Goal: Check status

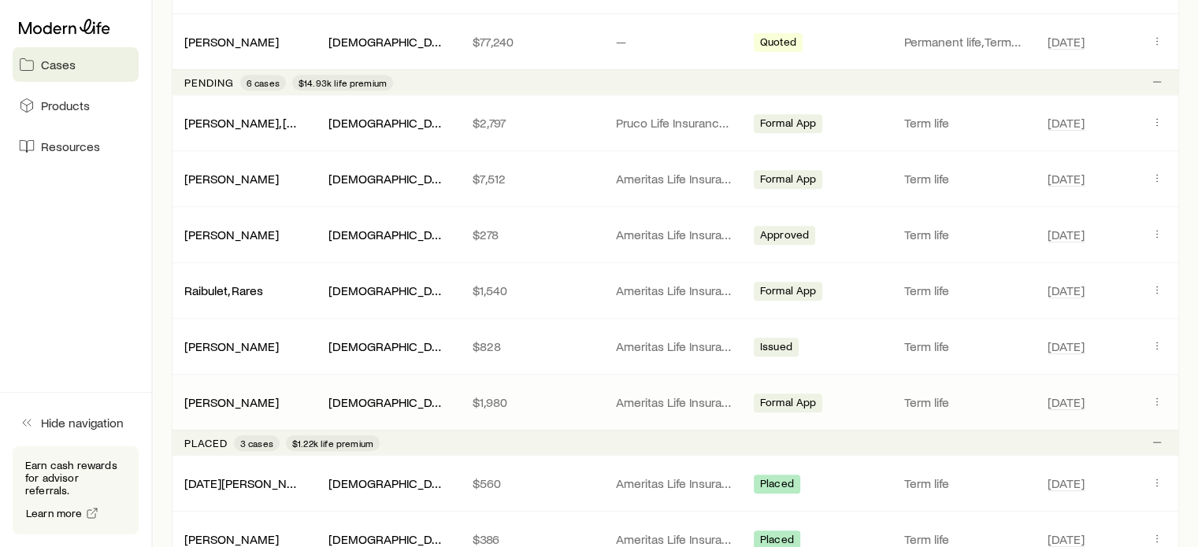
scroll to position [630, 0]
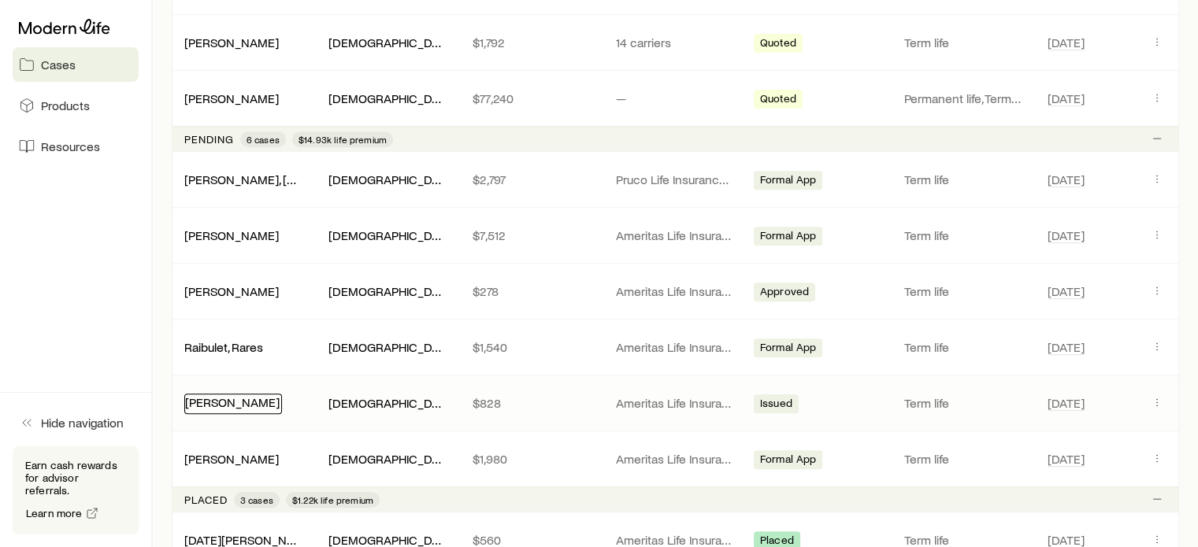
click at [239, 404] on link "[PERSON_NAME]" at bounding box center [232, 402] width 95 height 15
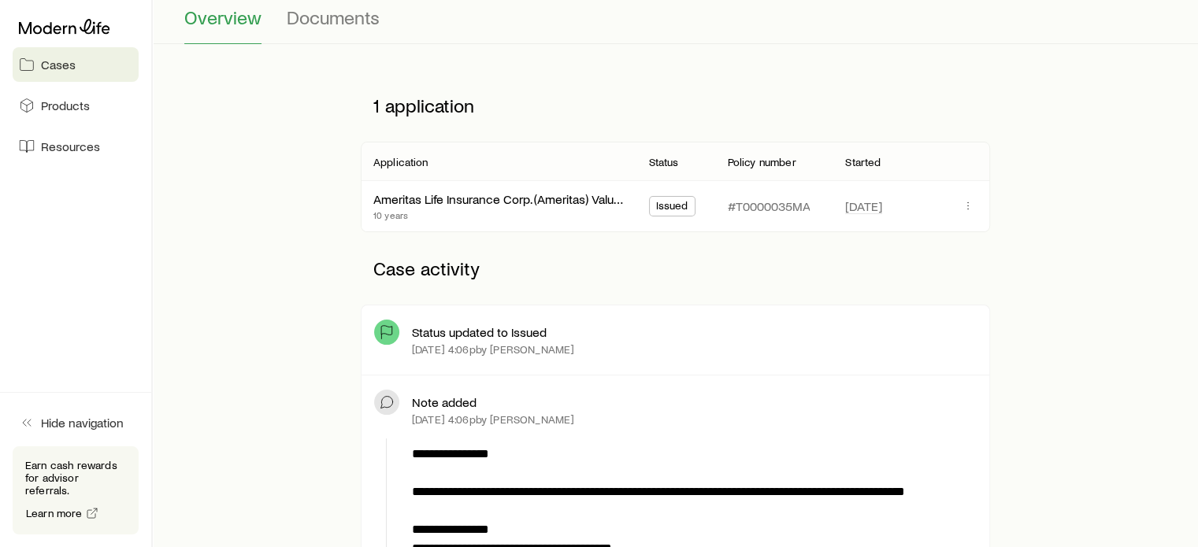
scroll to position [158, 0]
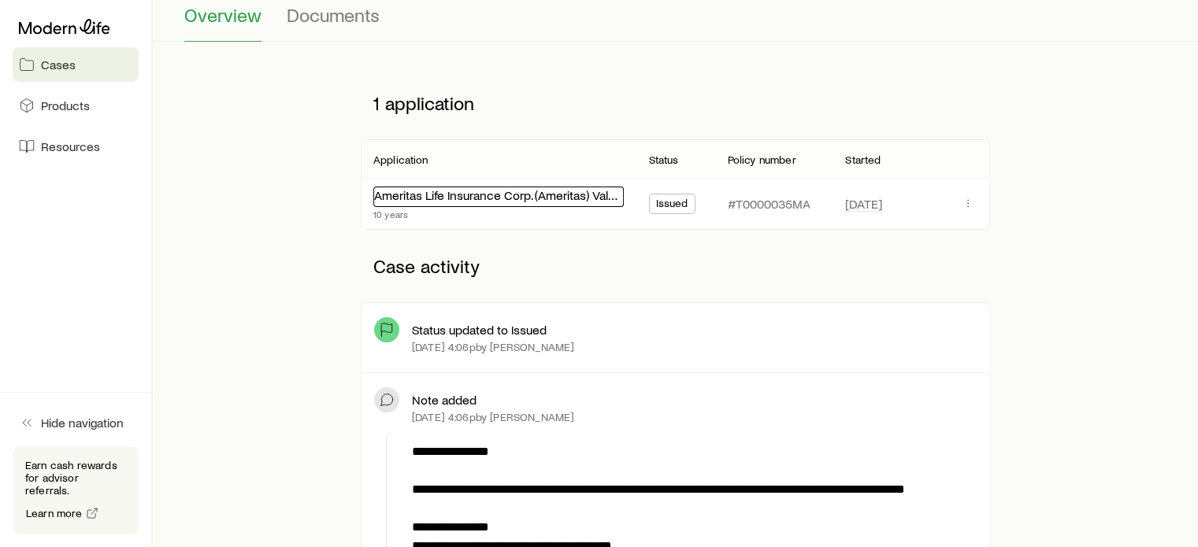
click at [540, 195] on link "Ameritas Life Insurance Corp. (Ameritas) Value Plus Term" at bounding box center [525, 194] width 302 height 15
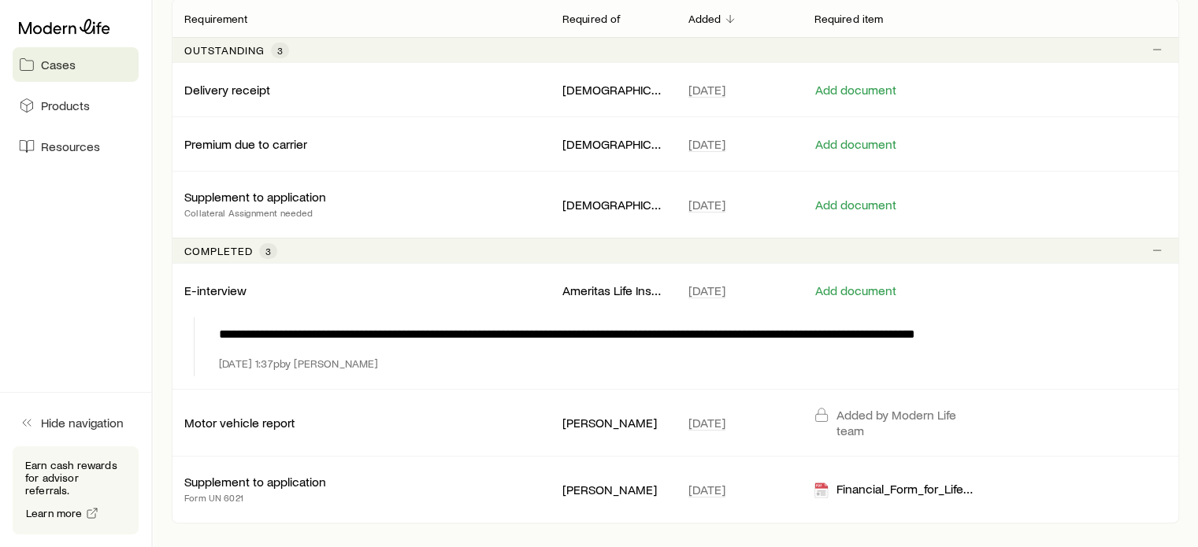
scroll to position [315, 0]
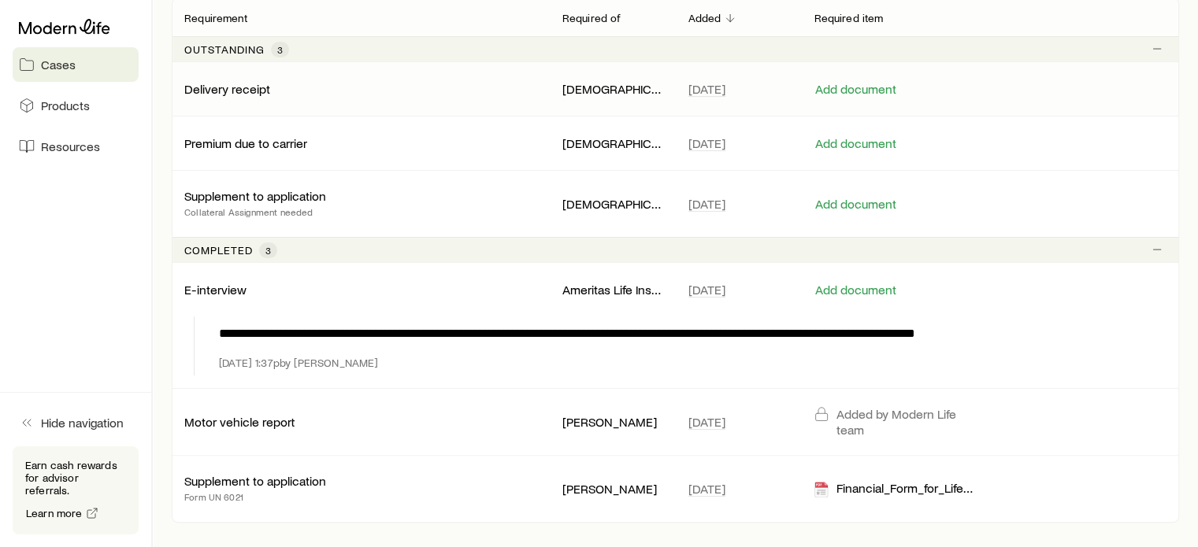
click at [237, 88] on p "Delivery receipt" at bounding box center [227, 89] width 86 height 16
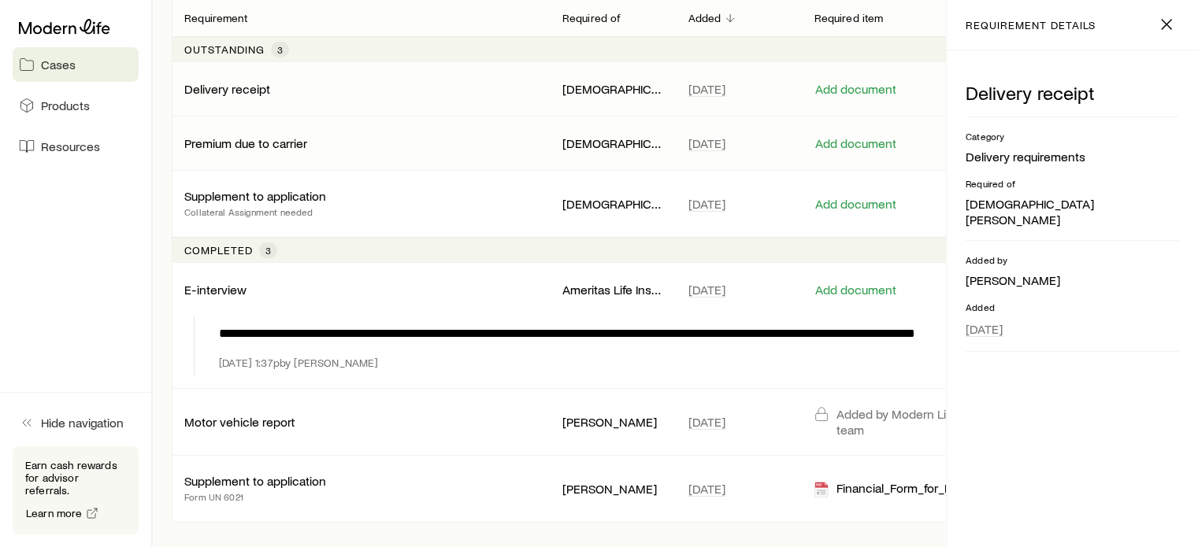
click at [255, 146] on p "Premium due to carrier" at bounding box center [245, 143] width 123 height 16
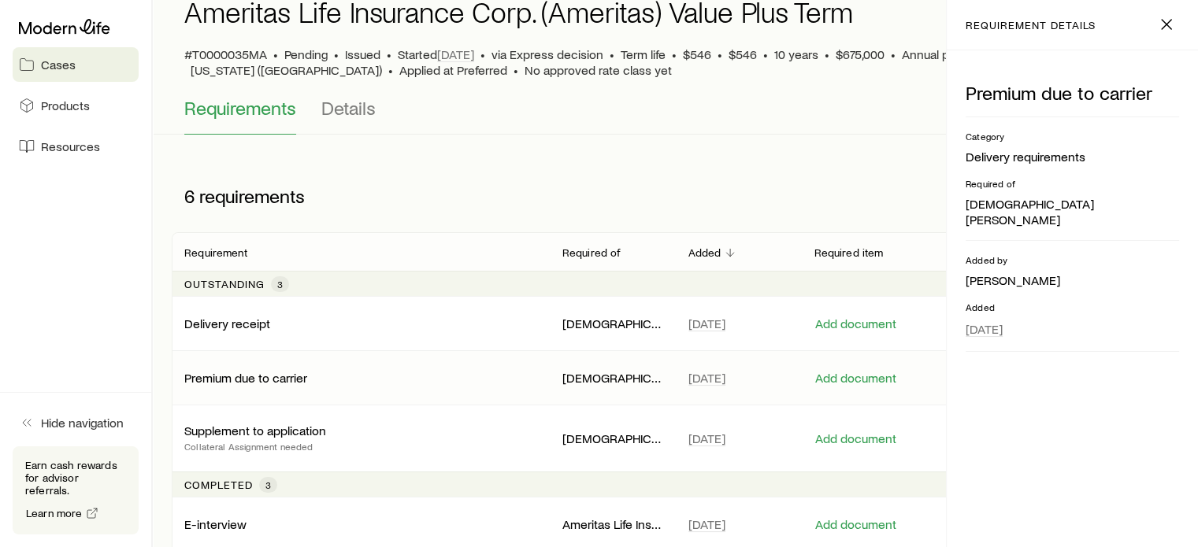
scroll to position [79, 0]
click at [342, 116] on span "Details" at bounding box center [348, 109] width 54 height 22
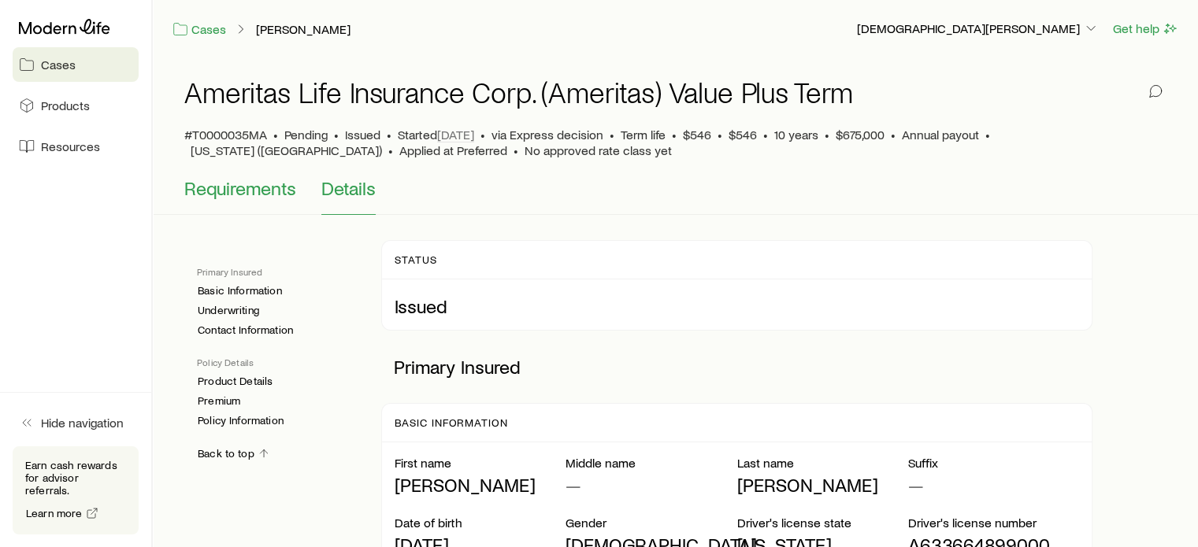
click at [250, 201] on button "Requirements" at bounding box center [240, 196] width 112 height 38
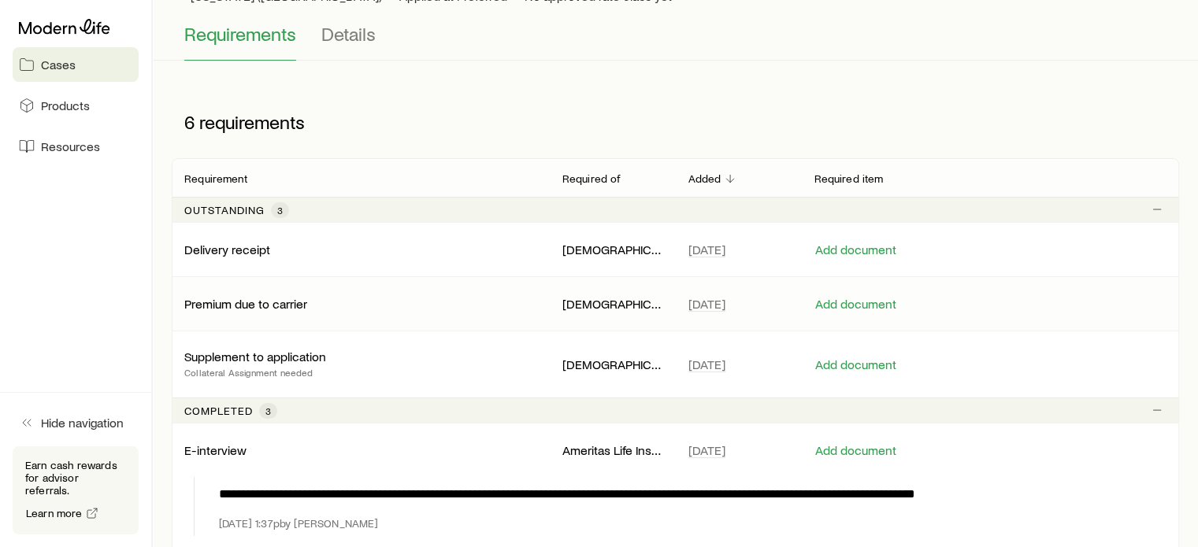
scroll to position [158, 0]
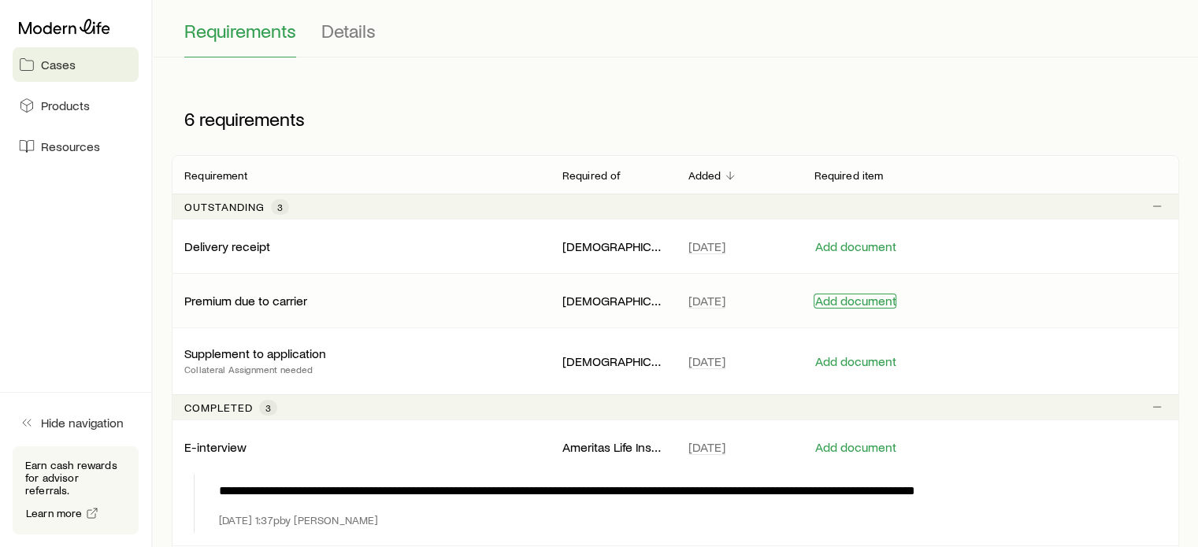
click at [864, 300] on button "Add document" at bounding box center [855, 301] width 83 height 15
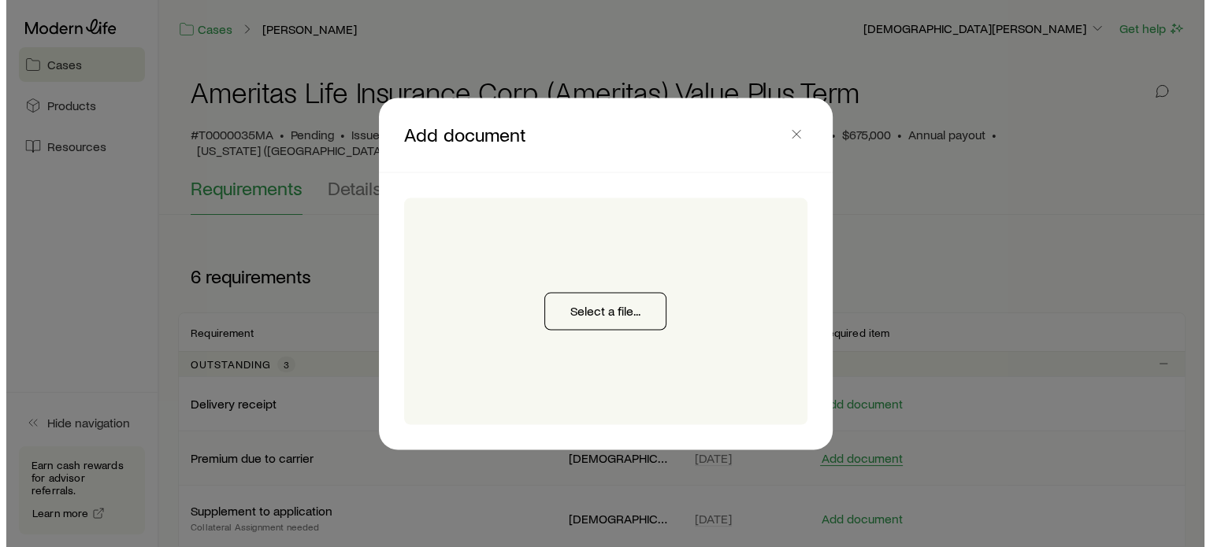
scroll to position [0, 0]
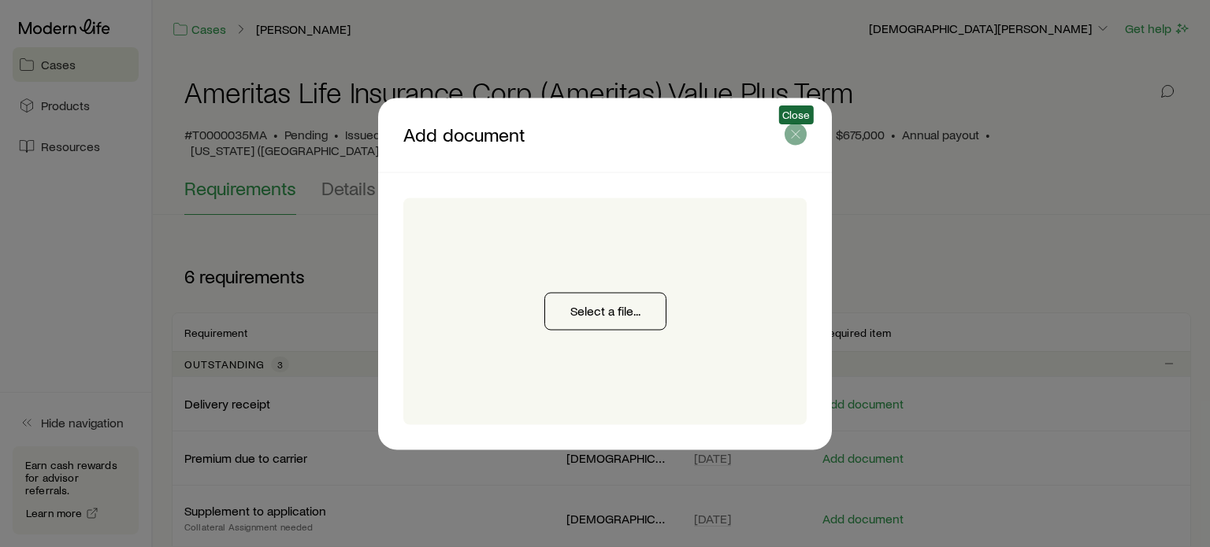
click at [790, 140] on icon "button" at bounding box center [796, 134] width 16 height 16
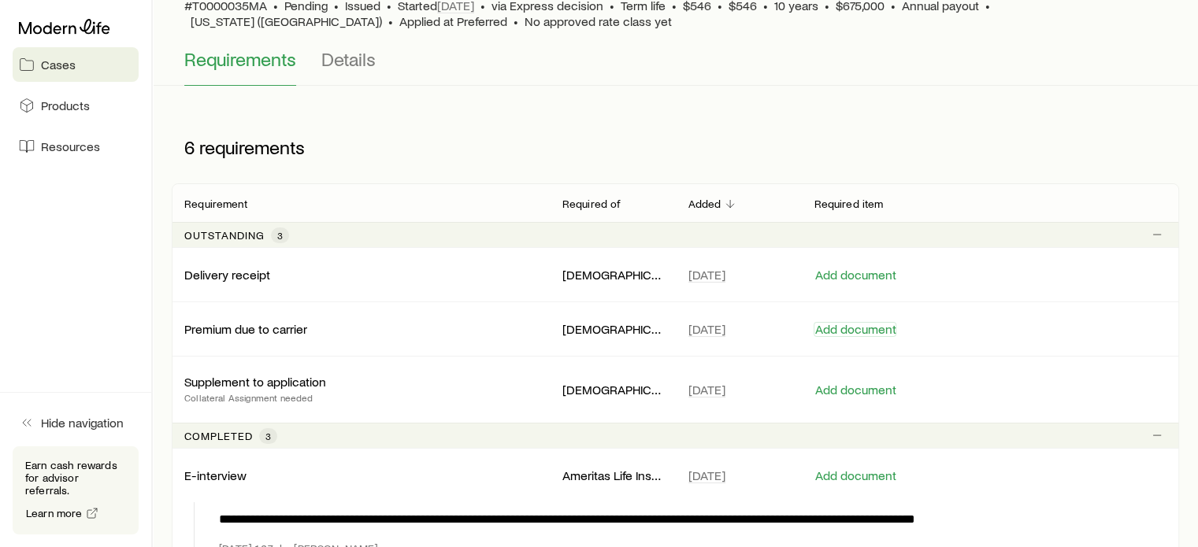
scroll to position [158, 0]
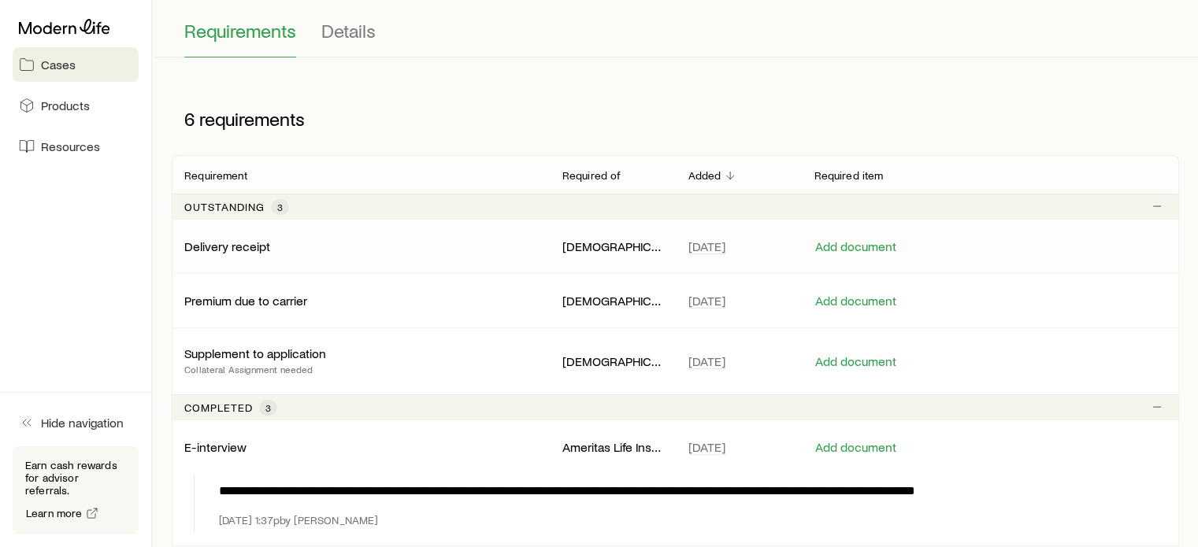
click at [250, 246] on p "Delivery receipt" at bounding box center [227, 247] width 86 height 16
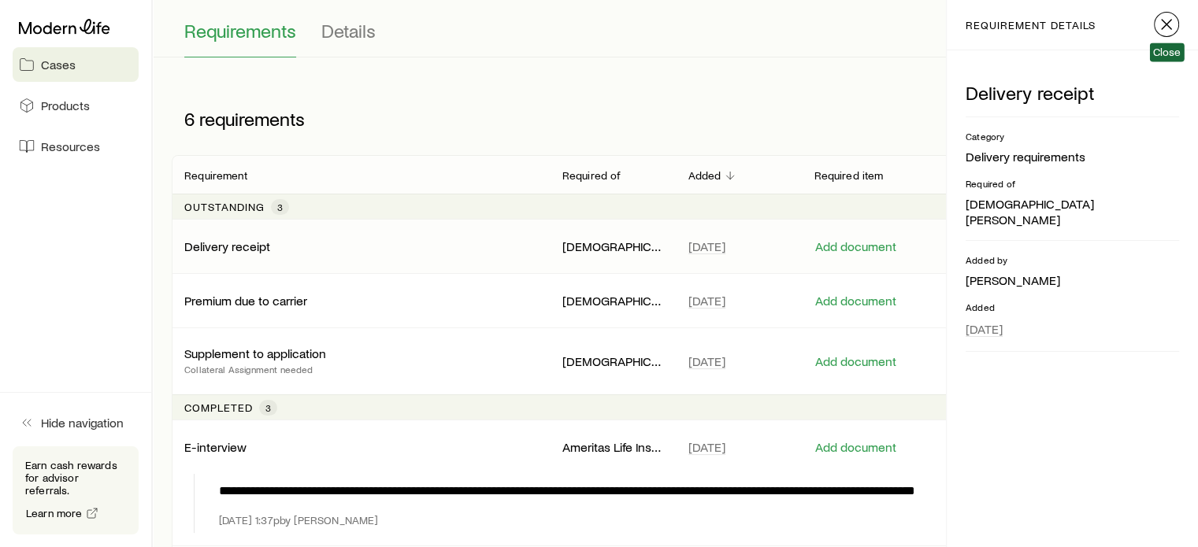
click at [1175, 24] on icon "button" at bounding box center [1166, 24] width 19 height 19
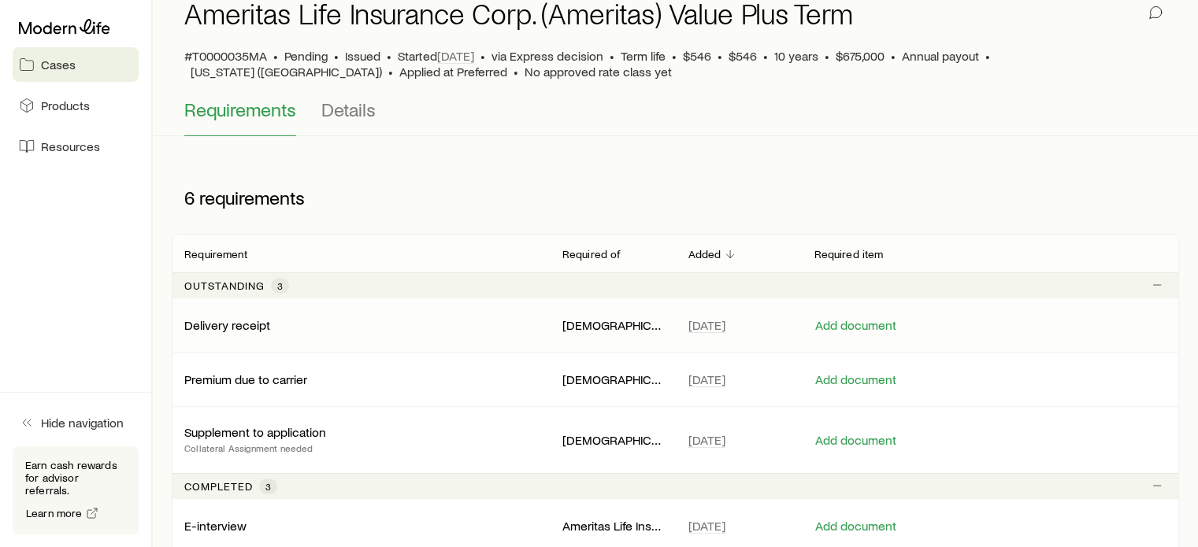
scroll to position [0, 0]
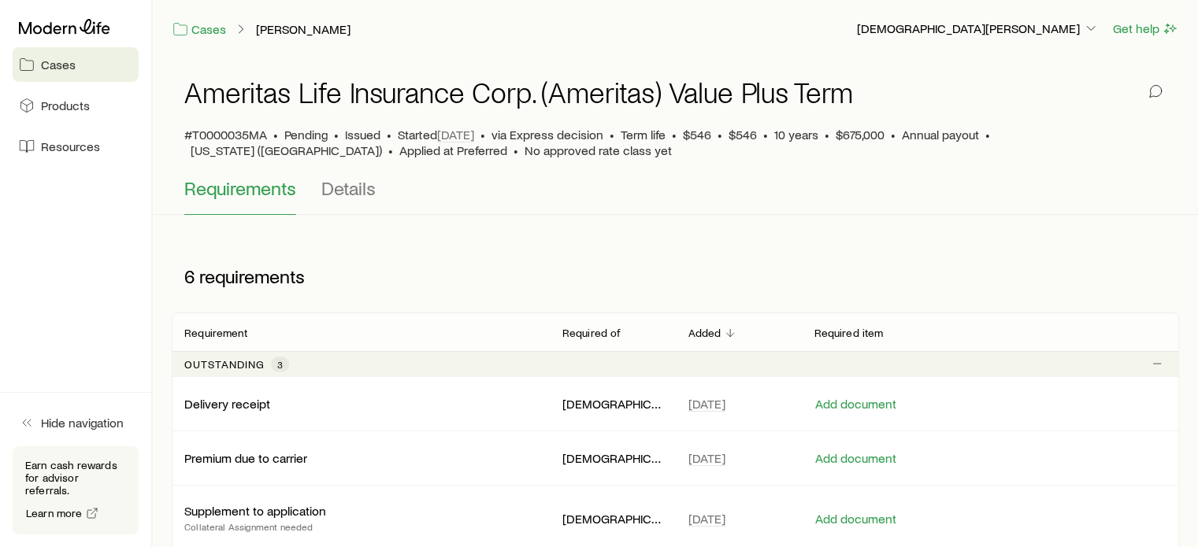
click at [254, 182] on span "Requirements" at bounding box center [240, 188] width 112 height 22
click at [203, 27] on link "Cases" at bounding box center [199, 29] width 55 height 18
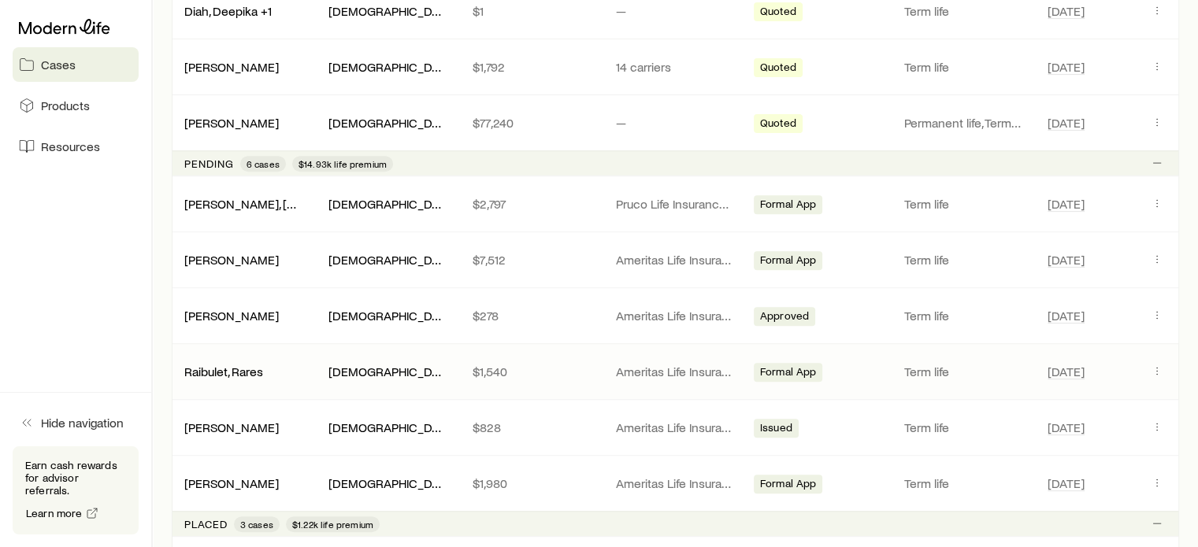
scroll to position [630, 0]
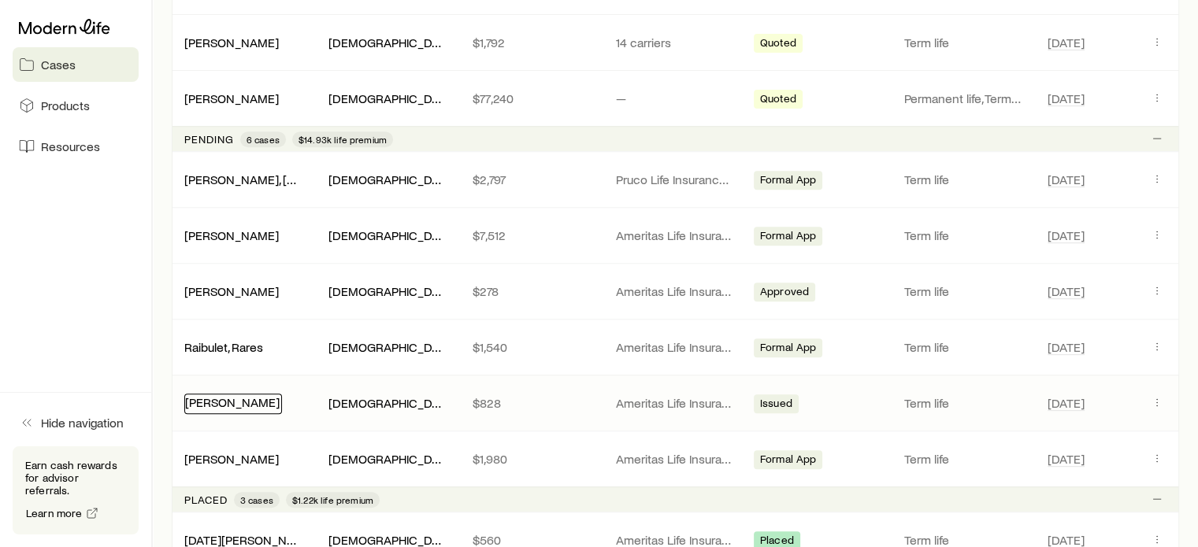
click at [250, 395] on link "[PERSON_NAME]" at bounding box center [232, 402] width 95 height 15
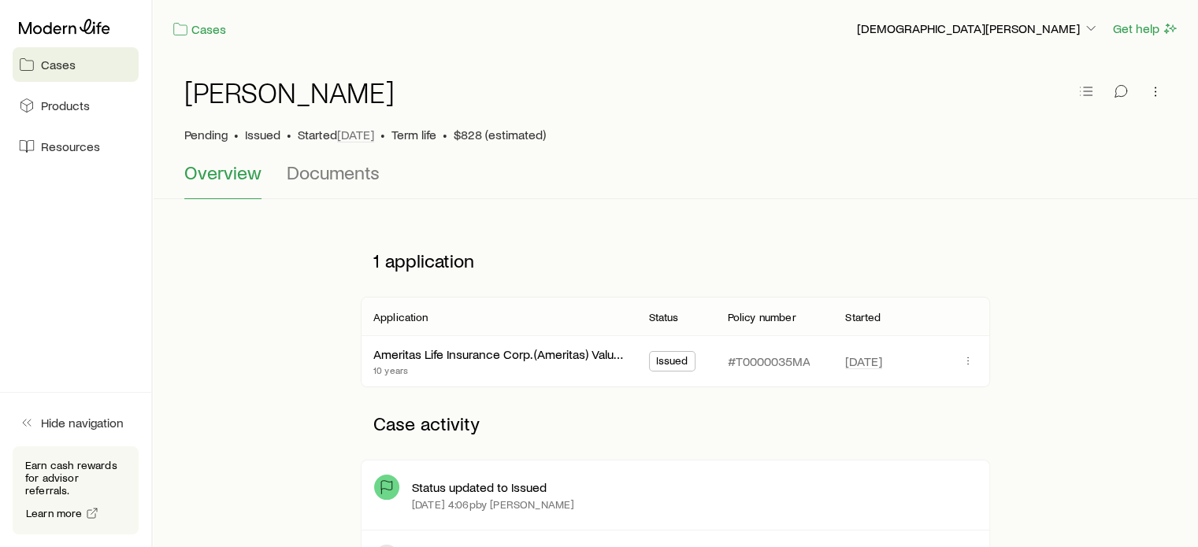
click at [47, 65] on span "Cases" at bounding box center [58, 65] width 35 height 16
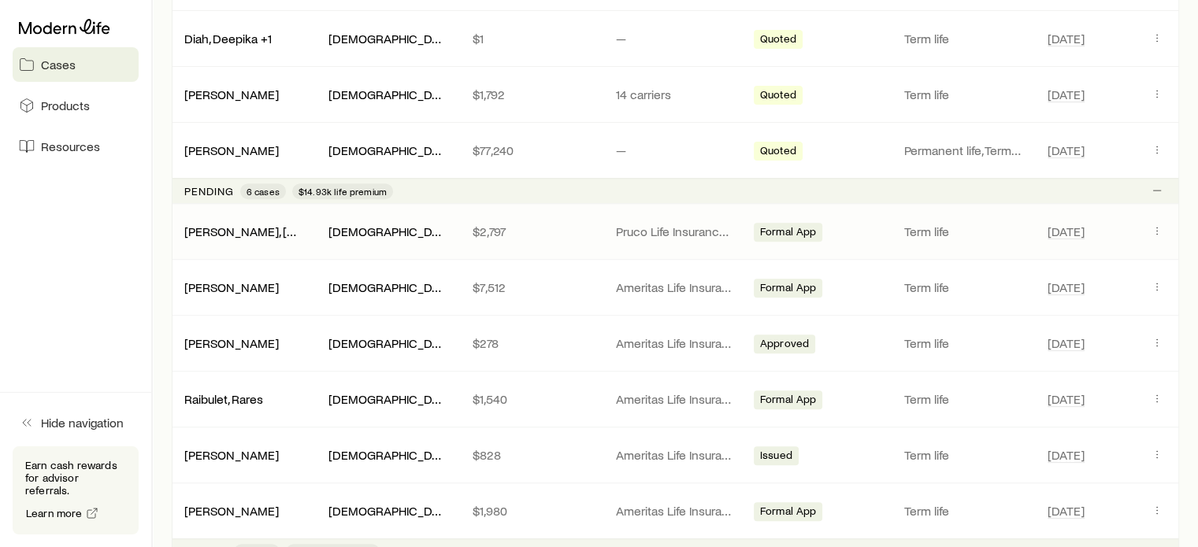
scroll to position [473, 0]
